Goal: Information Seeking & Learning: Stay updated

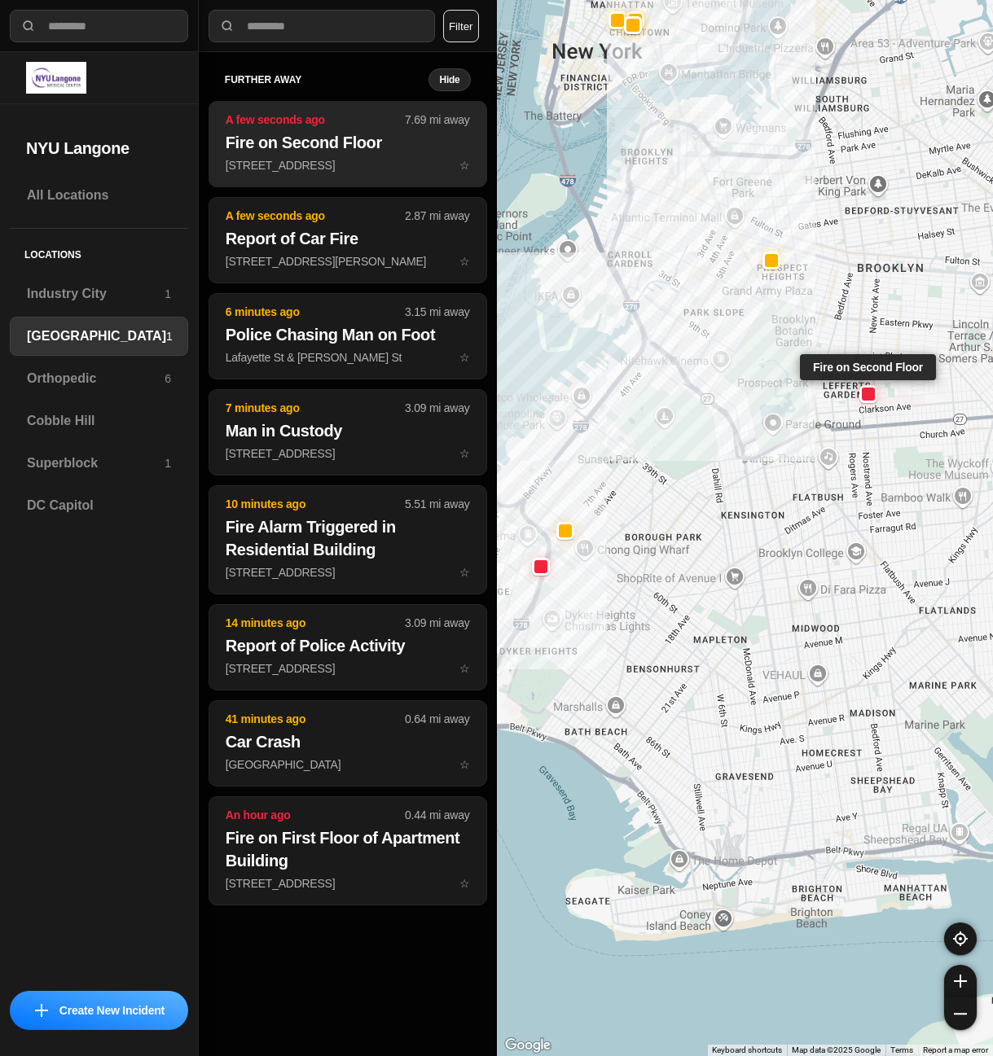
click at [350, 127] on p "A few seconds ago" at bounding box center [315, 120] width 179 height 16
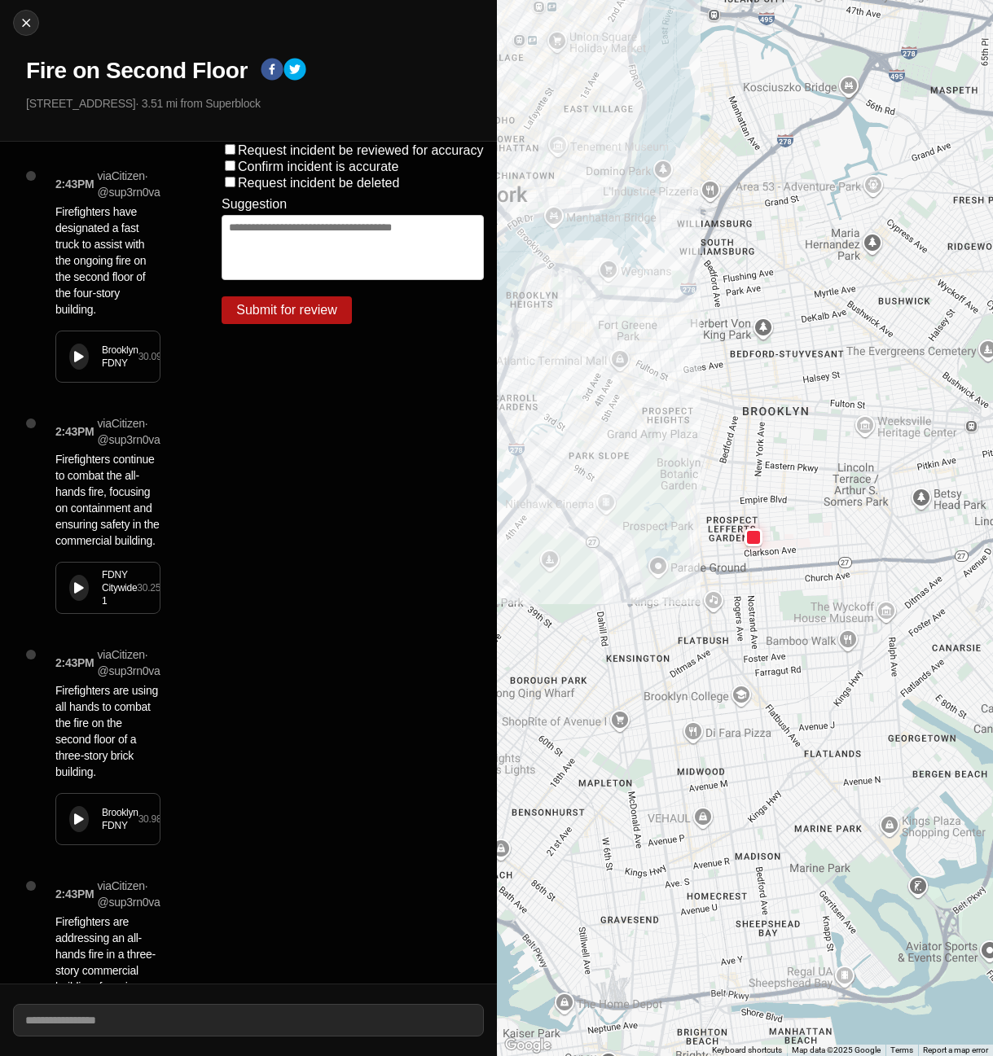
click at [73, 355] on button at bounding box center [79, 357] width 20 height 26
